Goal: Task Accomplishment & Management: Manage account settings

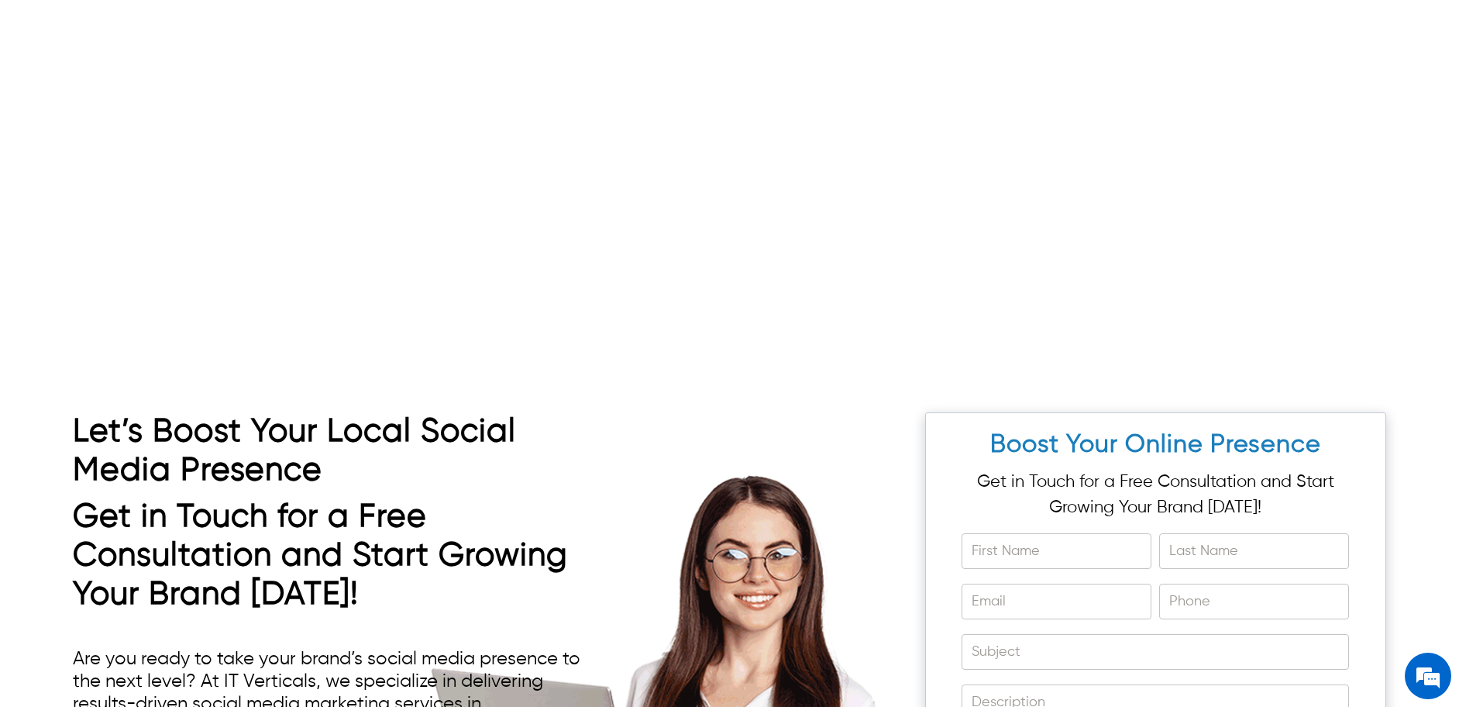
scroll to position [6149, 0]
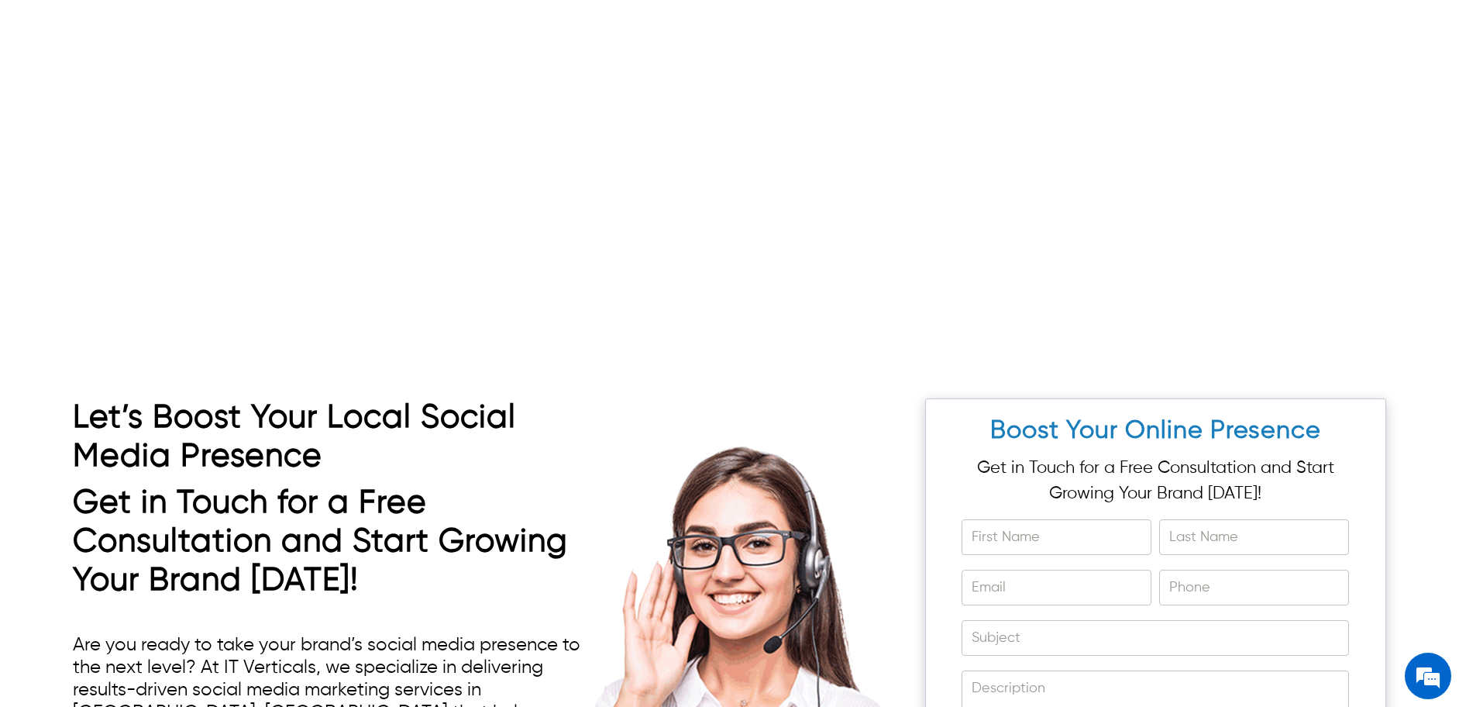
click at [1437, 703] on div "Let’s Boost Your Local Social Media Presence Get in Touch for a Free Consultati…" at bounding box center [729, 700] width 1459 height 697
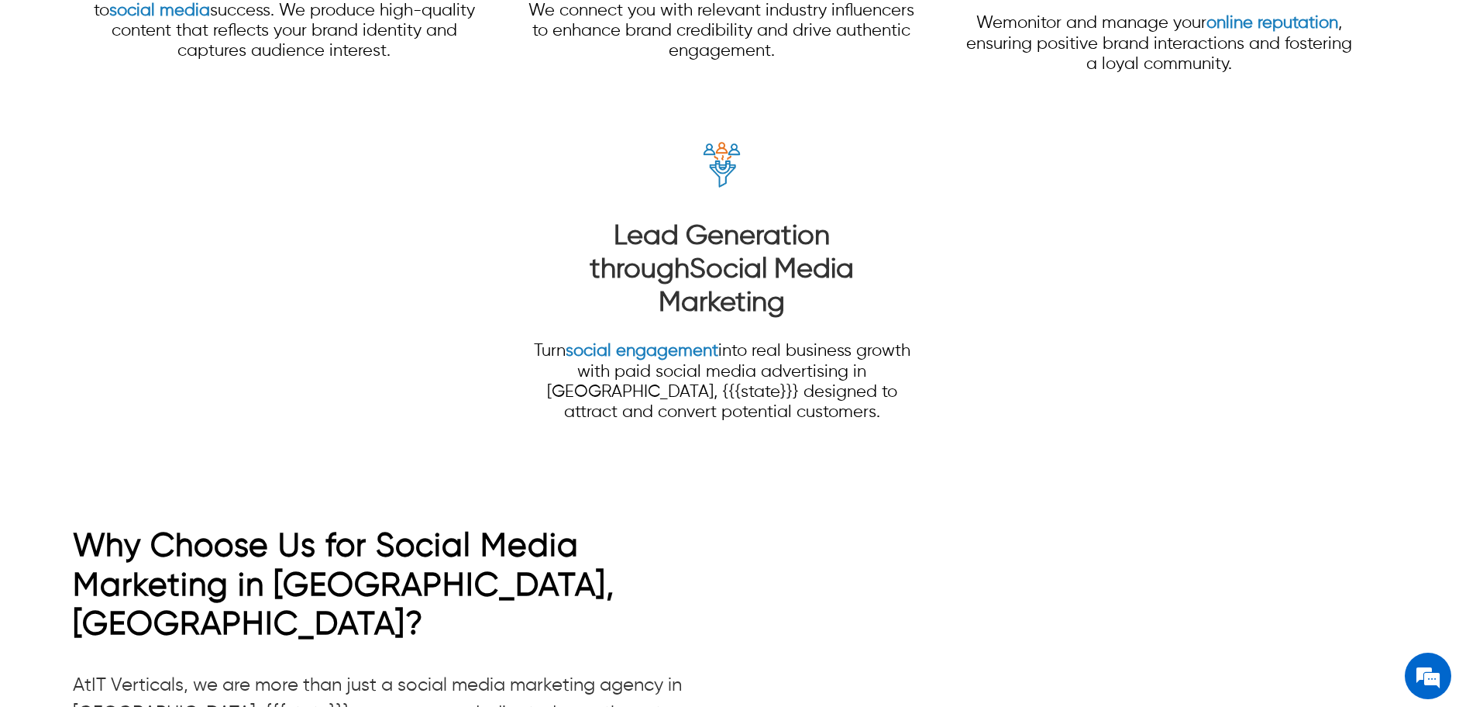
scroll to position [0, 0]
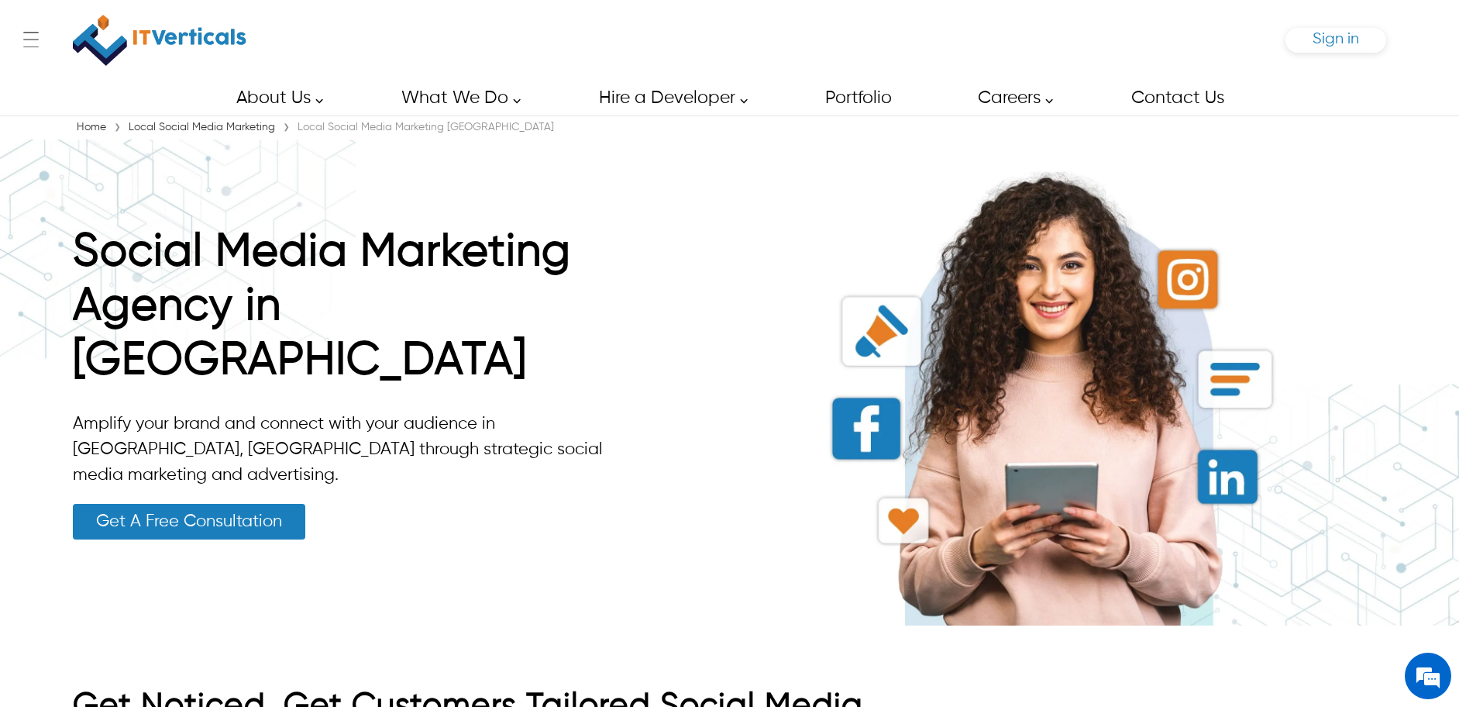
click at [1323, 44] on span "Sign in" at bounding box center [1335, 39] width 46 height 16
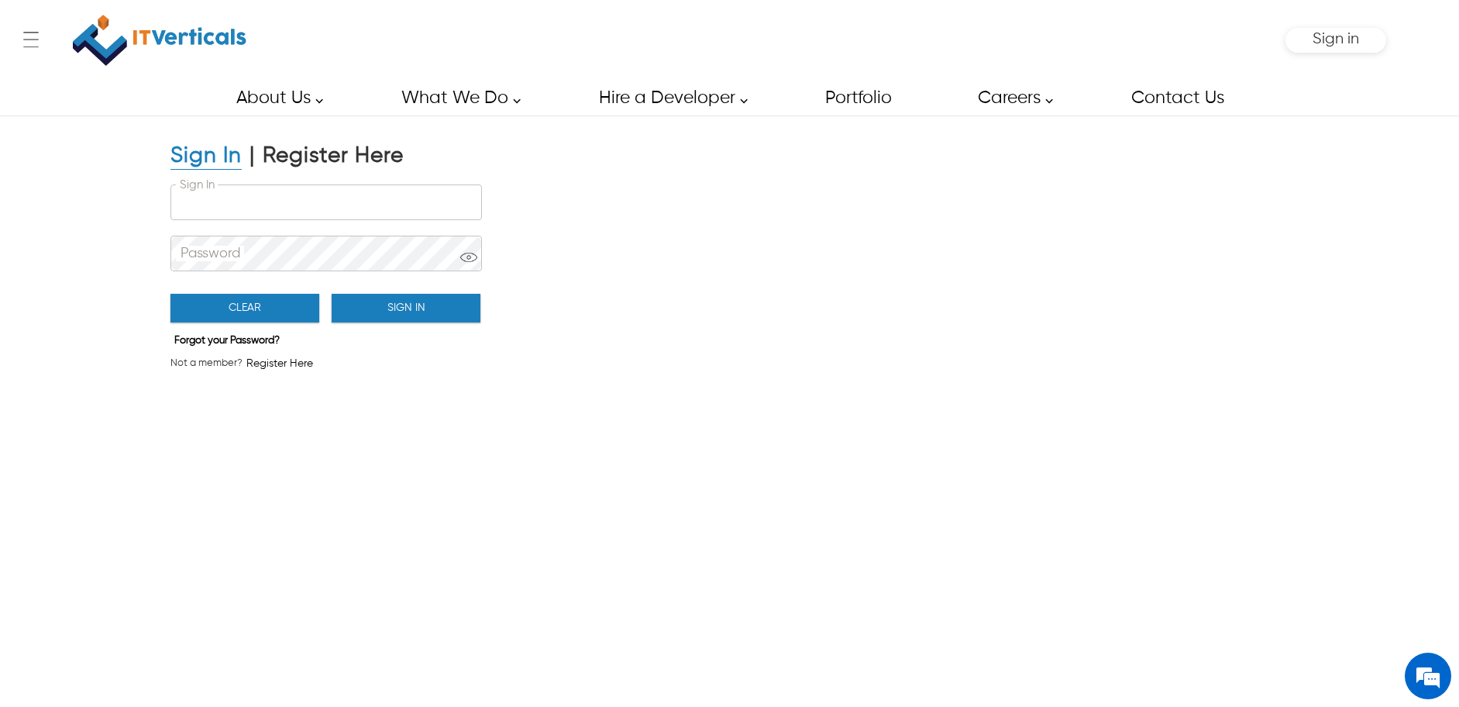
type input "**********"
click at [410, 319] on button "Sign In" at bounding box center [406, 308] width 149 height 29
click at [410, 315] on button "Sign In" at bounding box center [406, 308] width 149 height 29
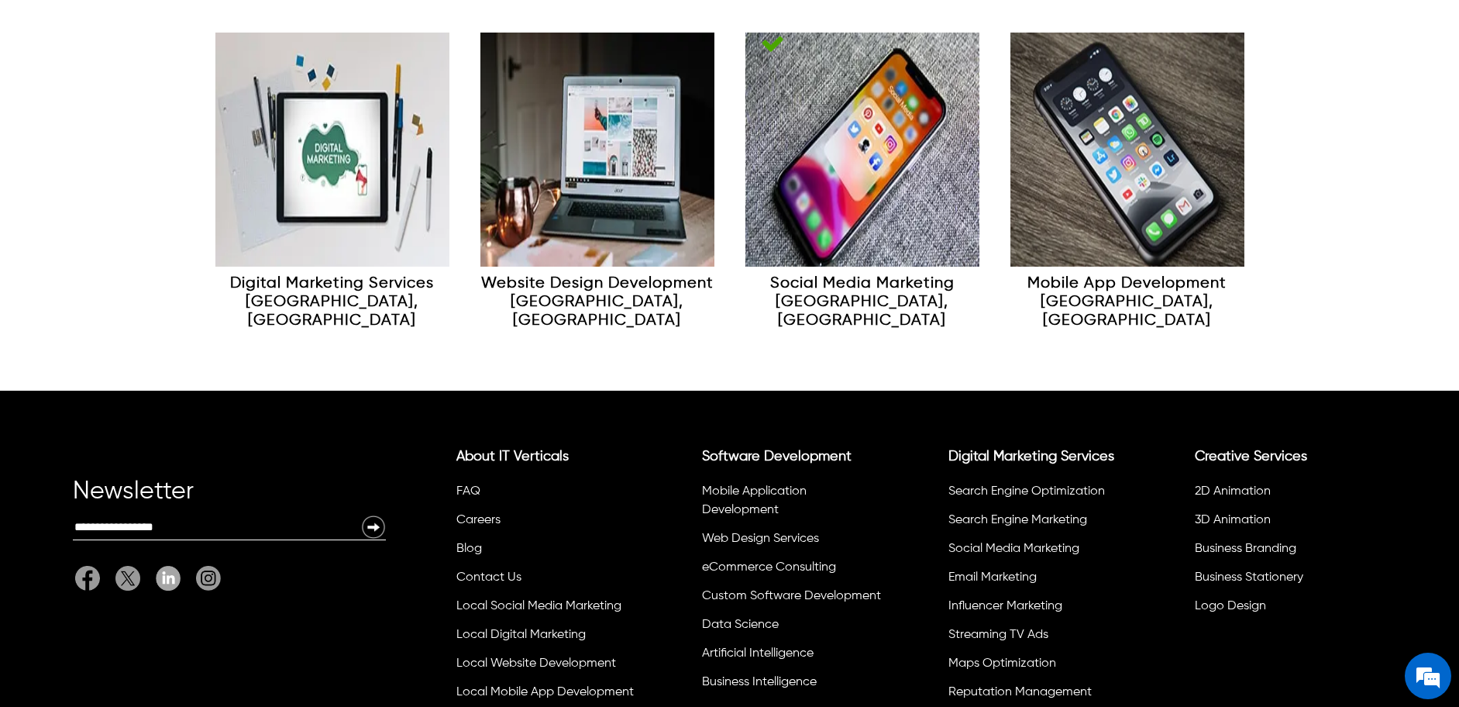
scroll to position [6429, 0]
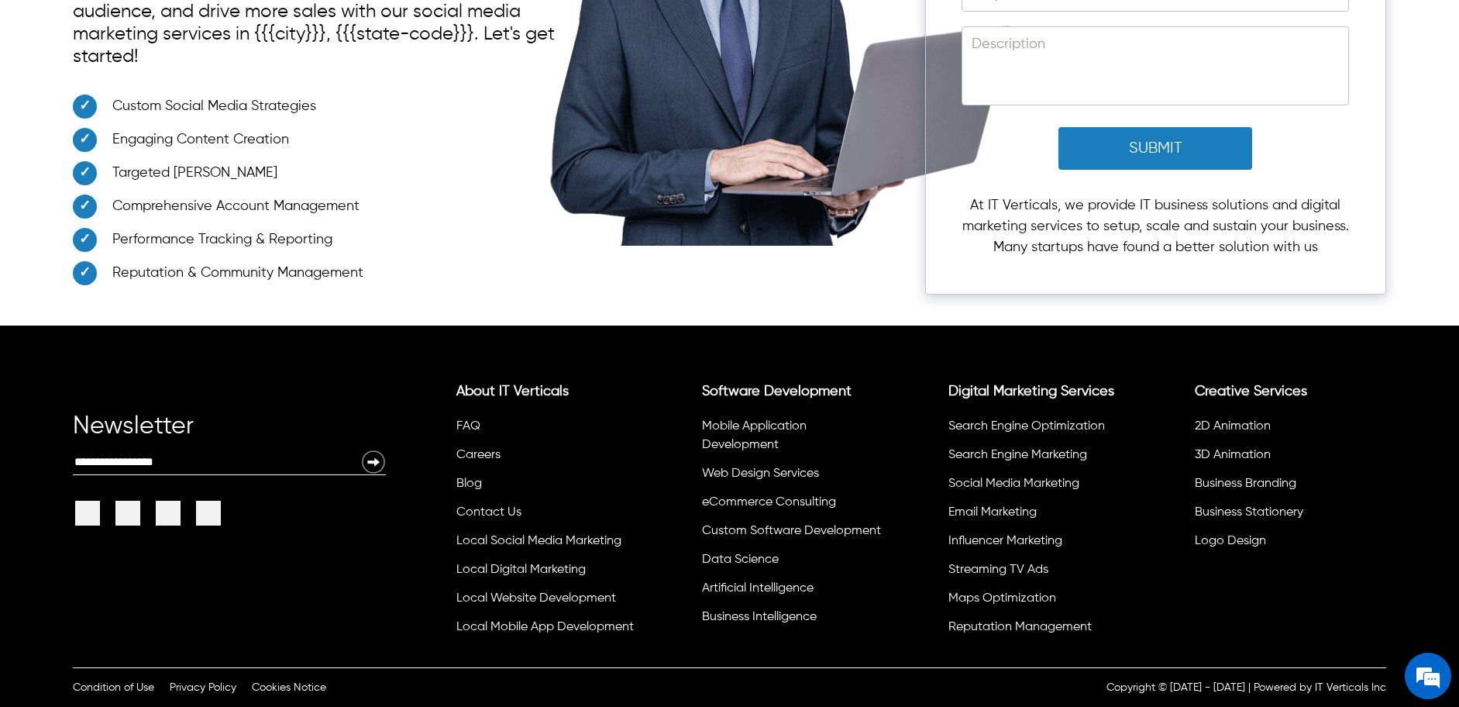
scroll to position [8835, 0]
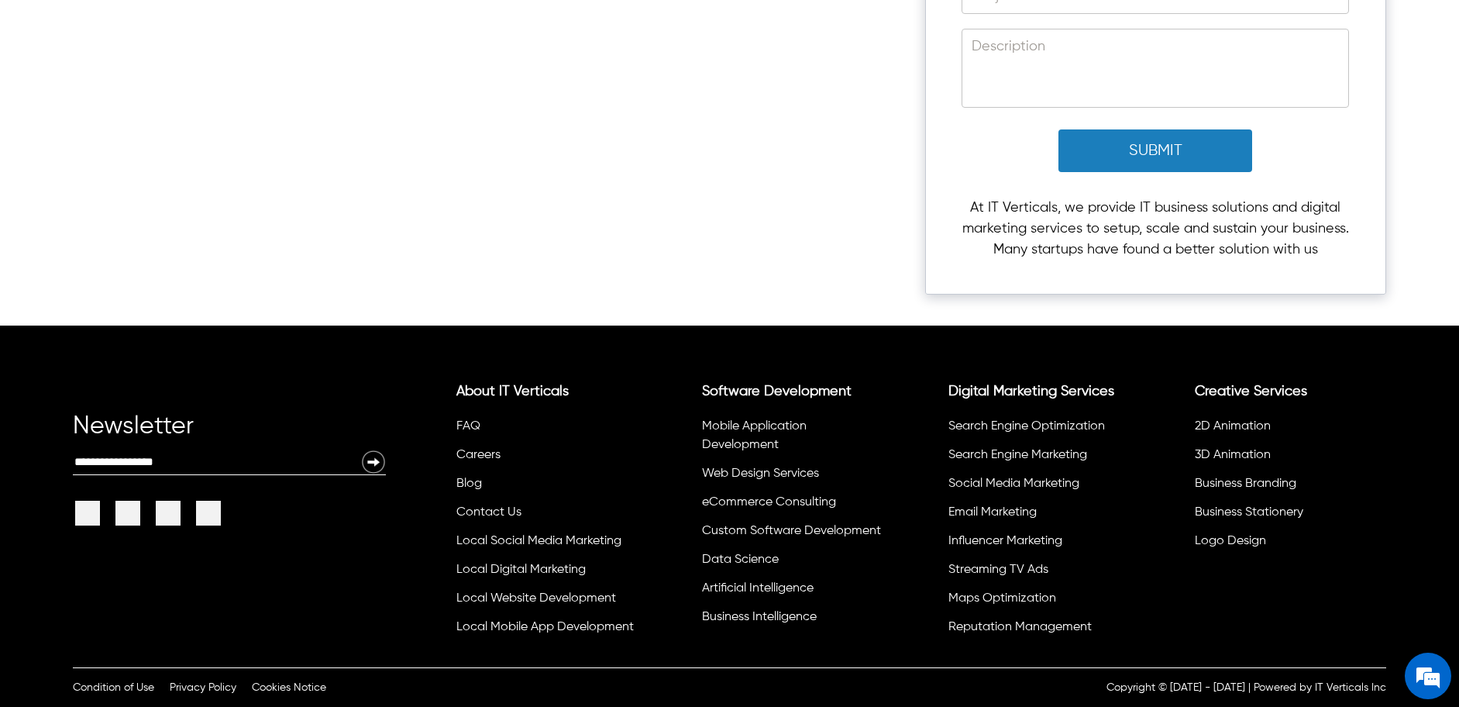
scroll to position [9450, 0]
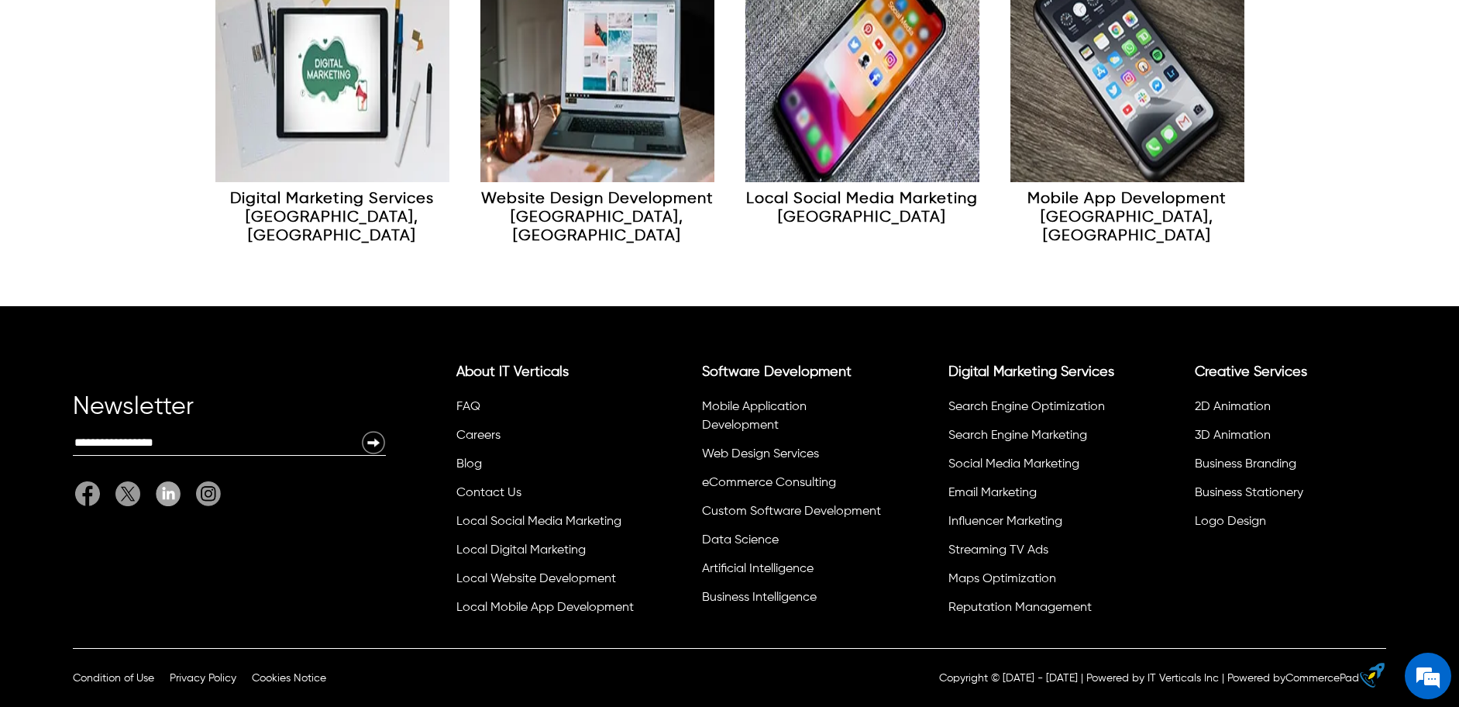
scroll to position [8703, 0]
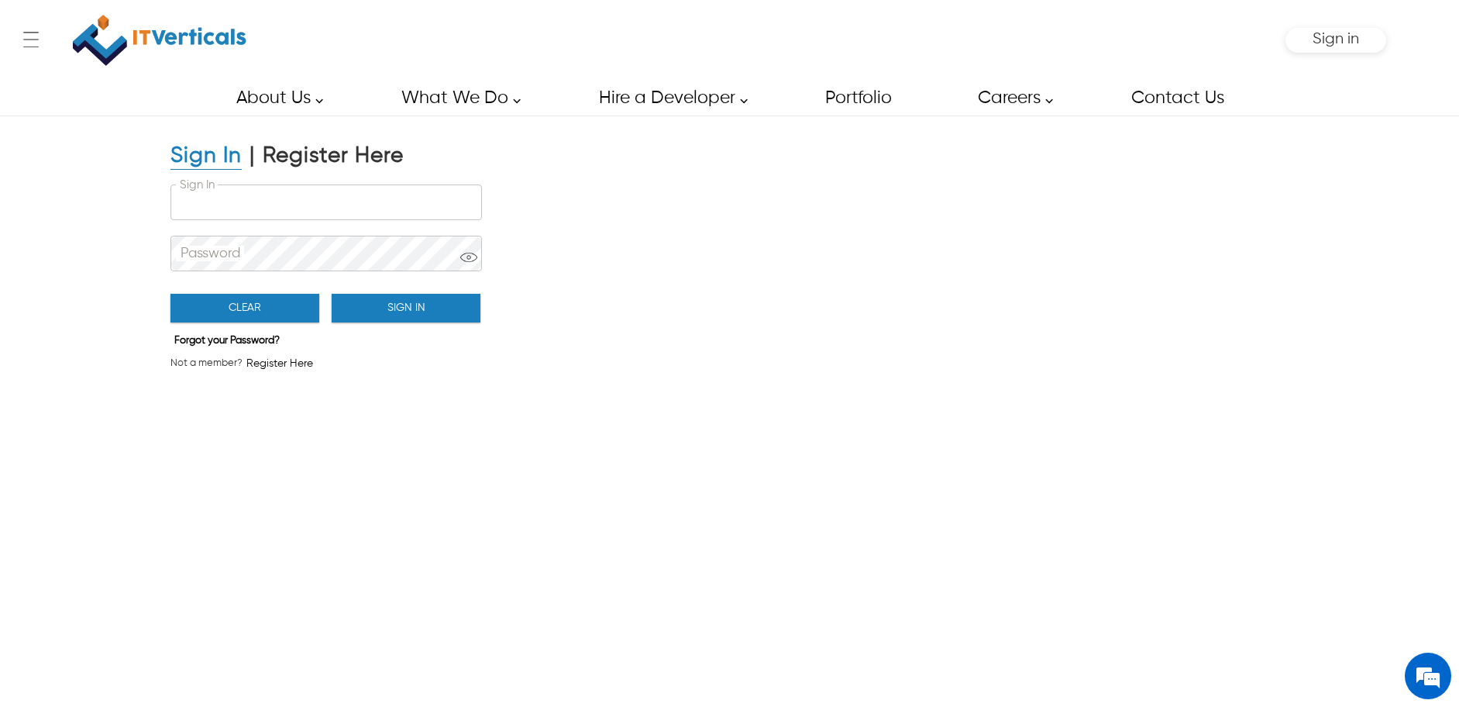
type input "**********"
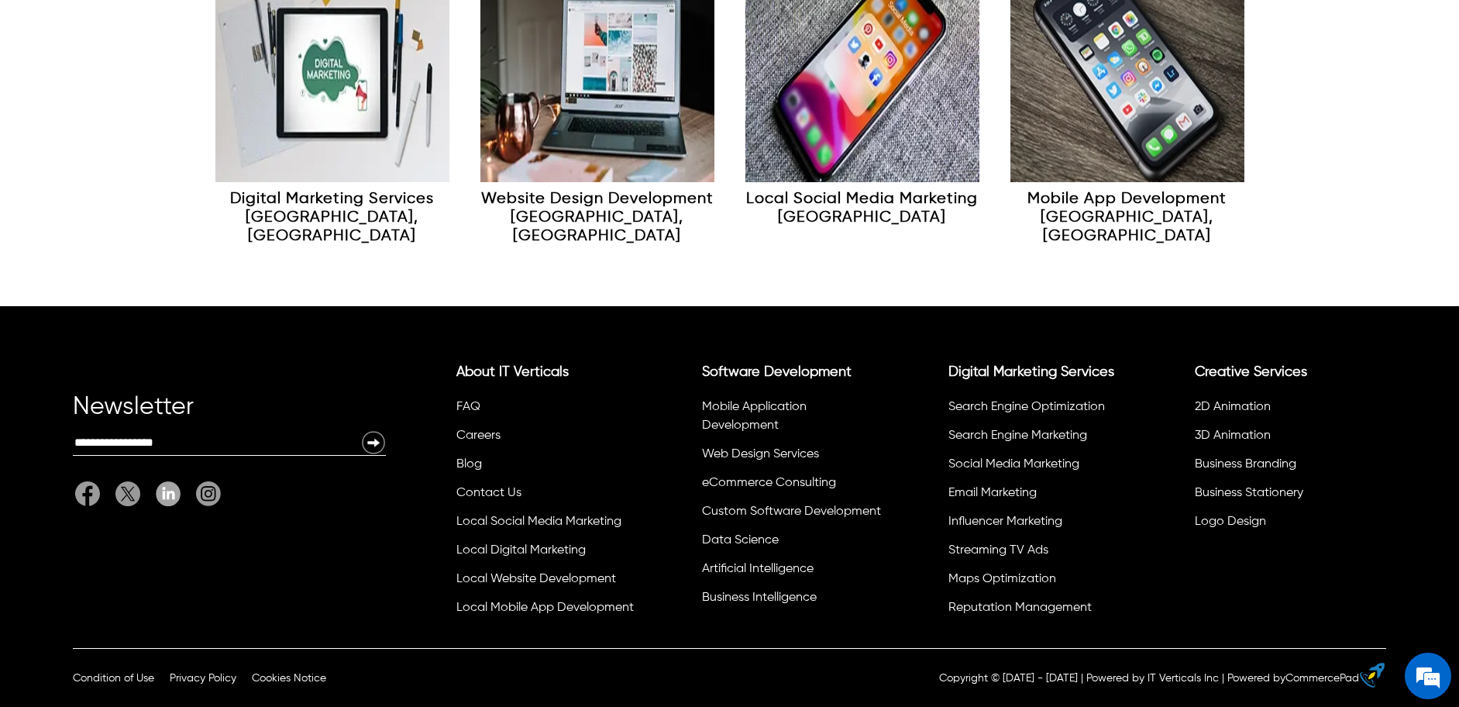
scroll to position [8703, 0]
